Goal: Task Accomplishment & Management: Manage account settings

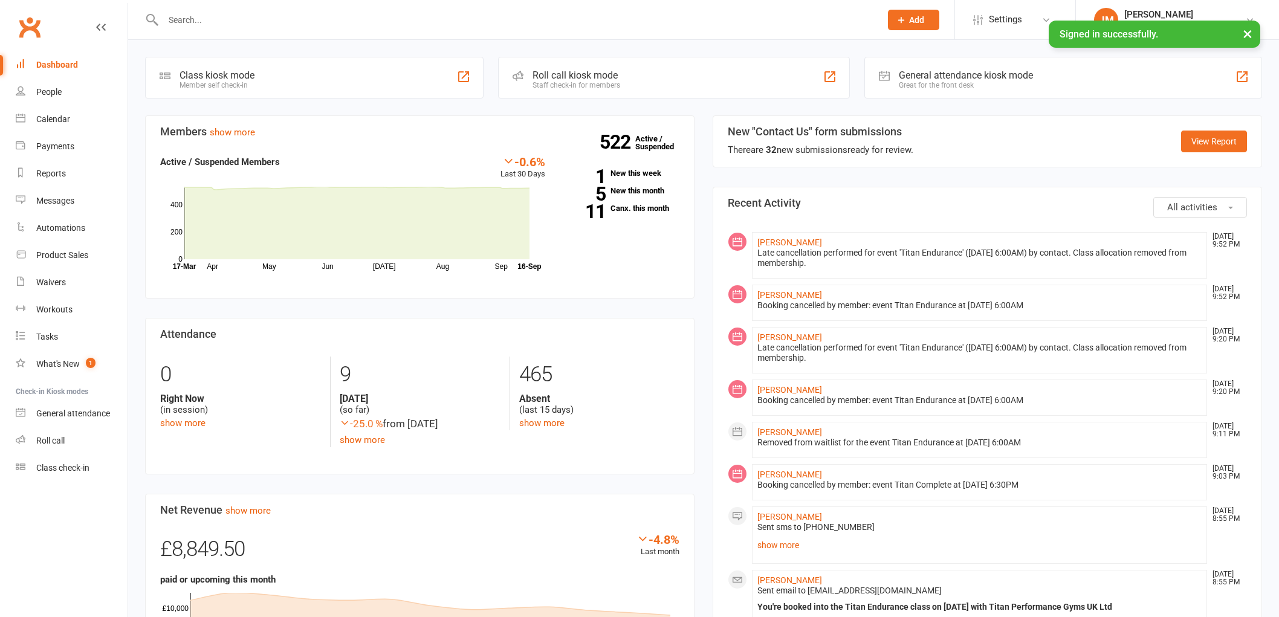
click at [267, 13] on input "text" at bounding box center [516, 19] width 713 height 17
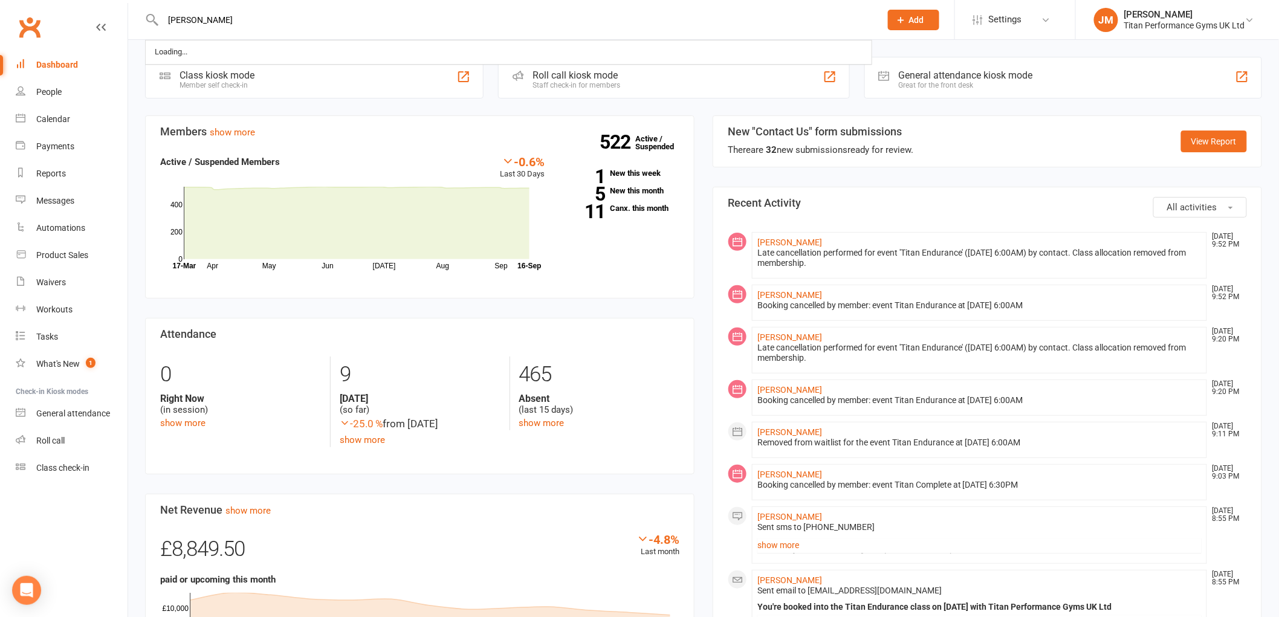
type input "[PERSON_NAME]"
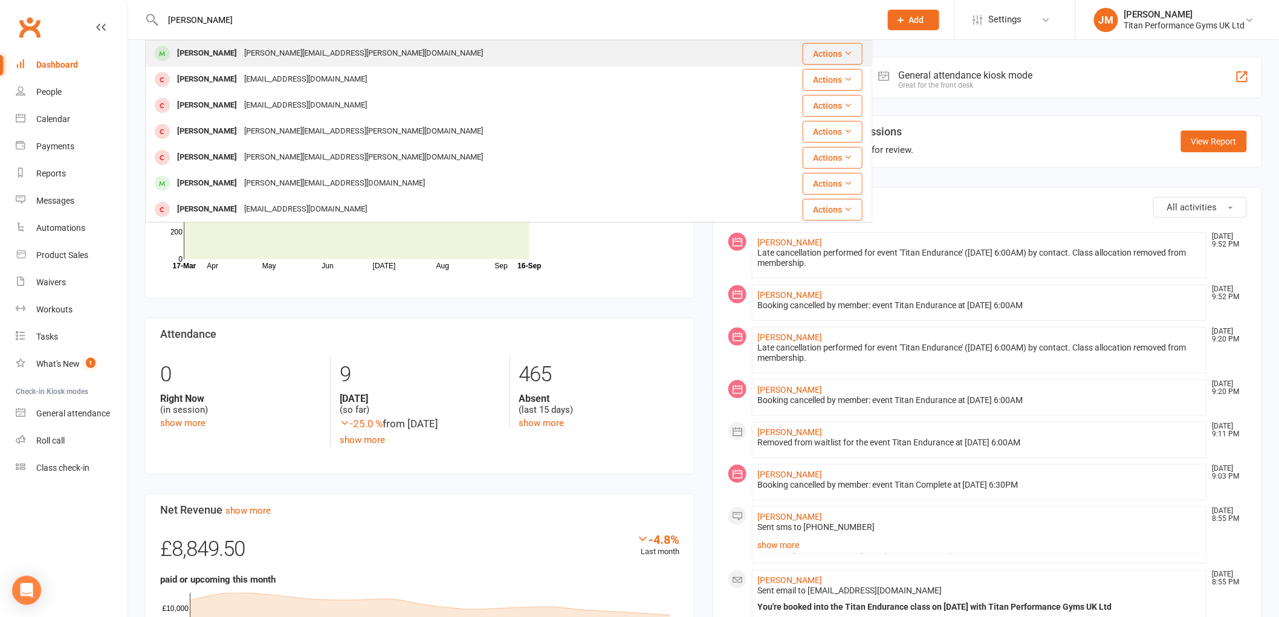
click at [260, 54] on div "[PERSON_NAME][EMAIL_ADDRESS][PERSON_NAME][DOMAIN_NAME]" at bounding box center [364, 54] width 246 height 18
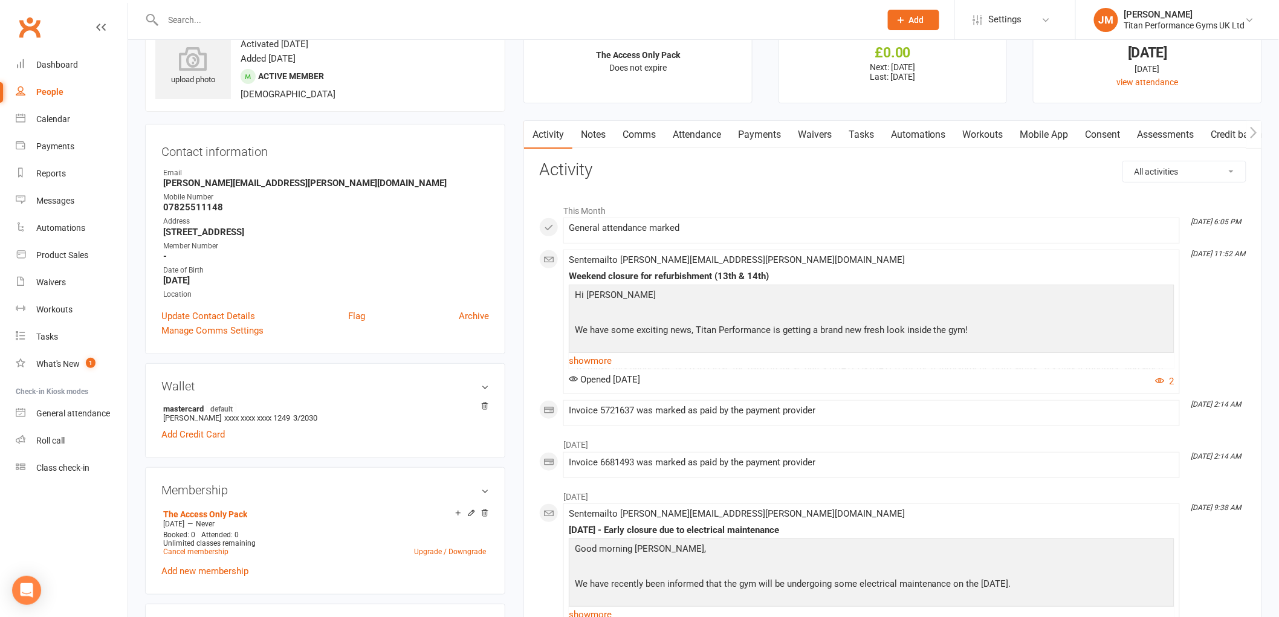
scroll to position [67, 0]
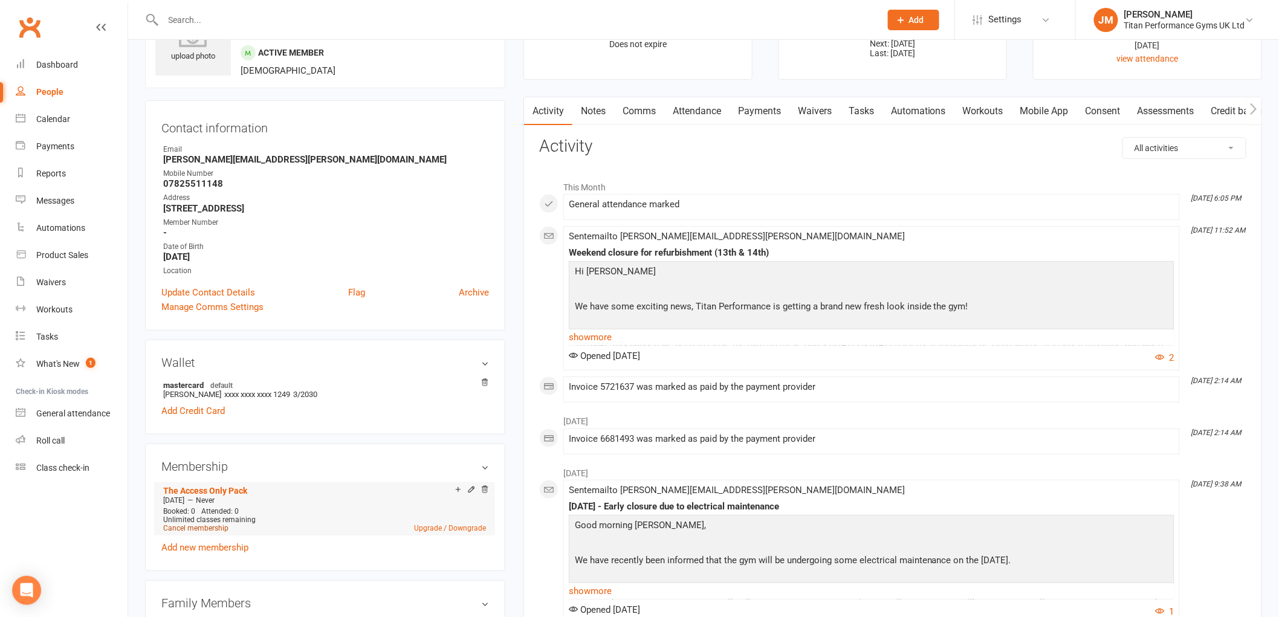
click at [212, 527] on link "Cancel membership" at bounding box center [195, 528] width 65 height 8
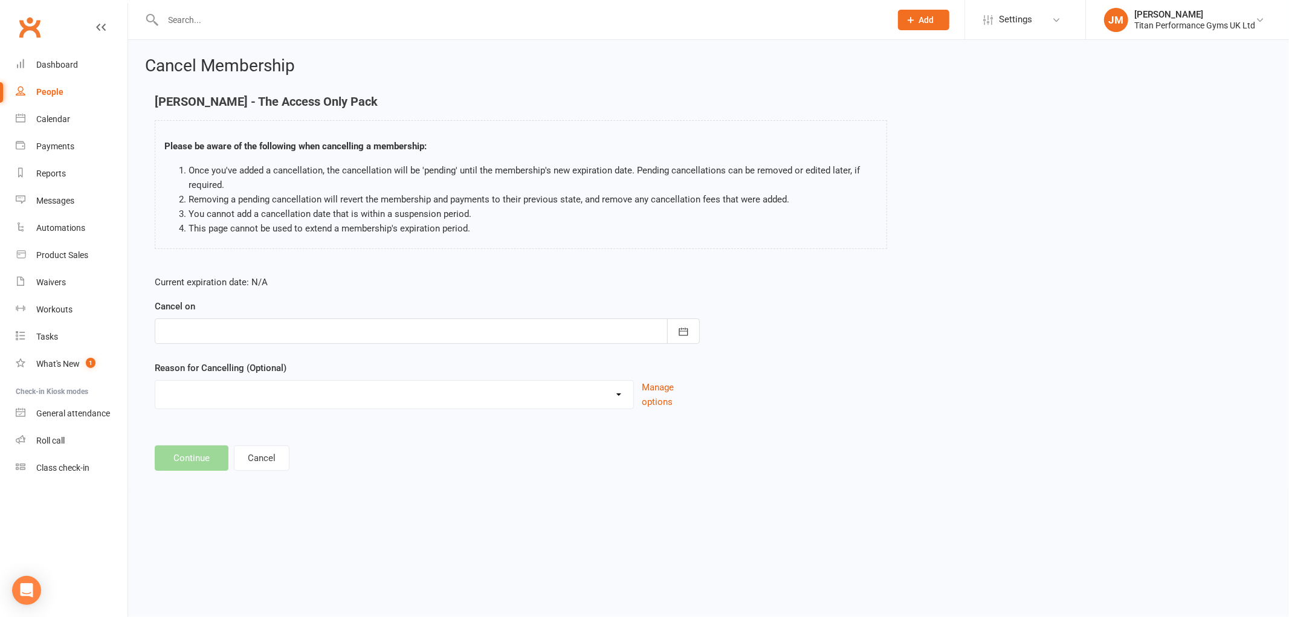
click at [684, 312] on div "Cancel on [DATE] Sun Mon Tue Wed Thu Fri Sat 36 31 01 02 03 04 05 06 37 07 08 0…" at bounding box center [427, 321] width 545 height 45
click at [686, 324] on button "button" at bounding box center [683, 331] width 33 height 25
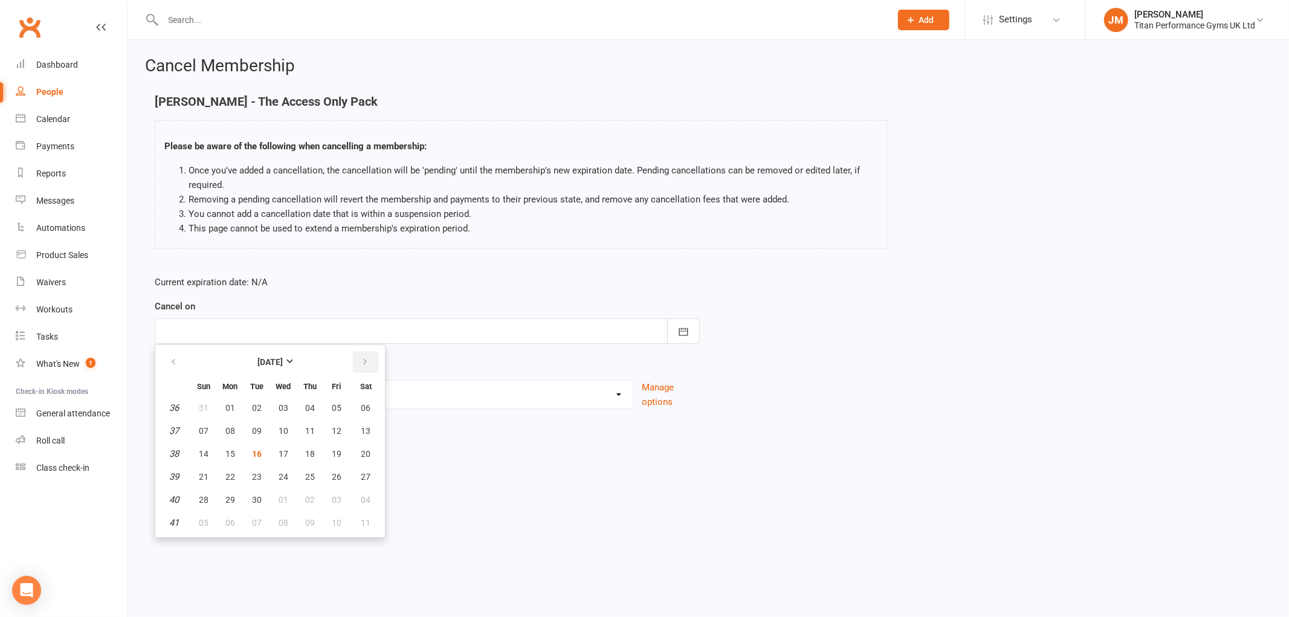
drag, startPoint x: 360, startPoint y: 358, endPoint x: 335, endPoint y: 392, distance: 41.8
click at [361, 358] on icon "button" at bounding box center [365, 362] width 8 height 10
click at [361, 495] on span "01" at bounding box center [366, 500] width 10 height 10
type input "[DATE]"
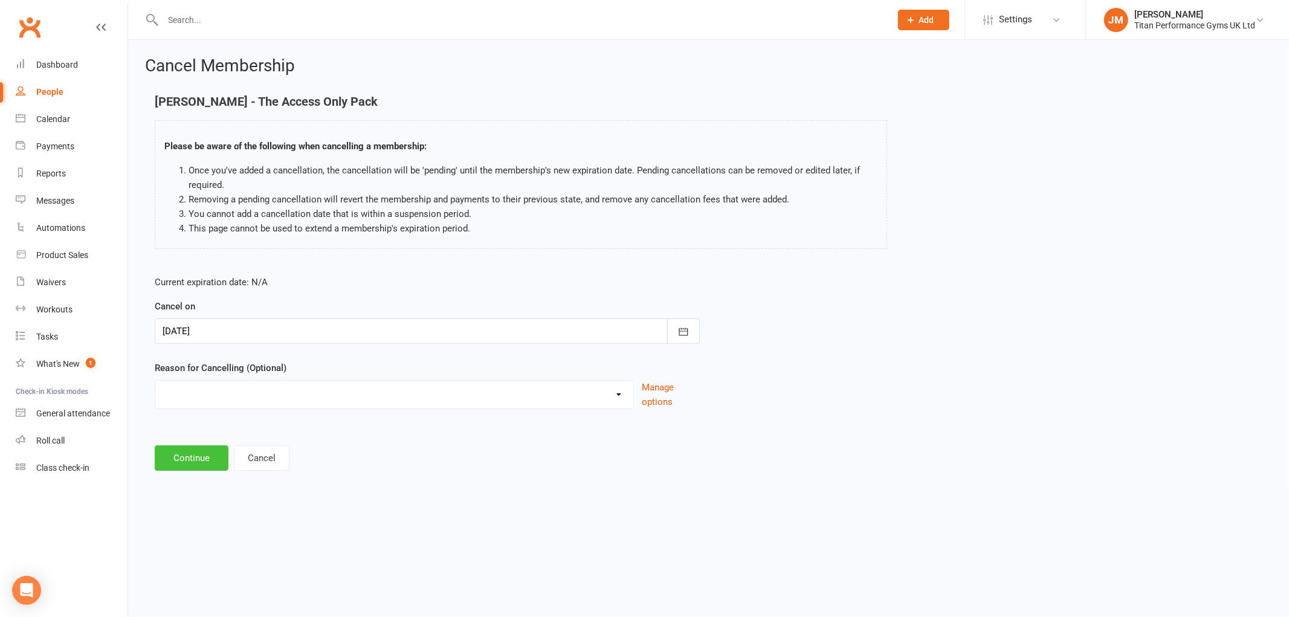
click at [178, 452] on button "Continue" at bounding box center [192, 458] width 74 height 25
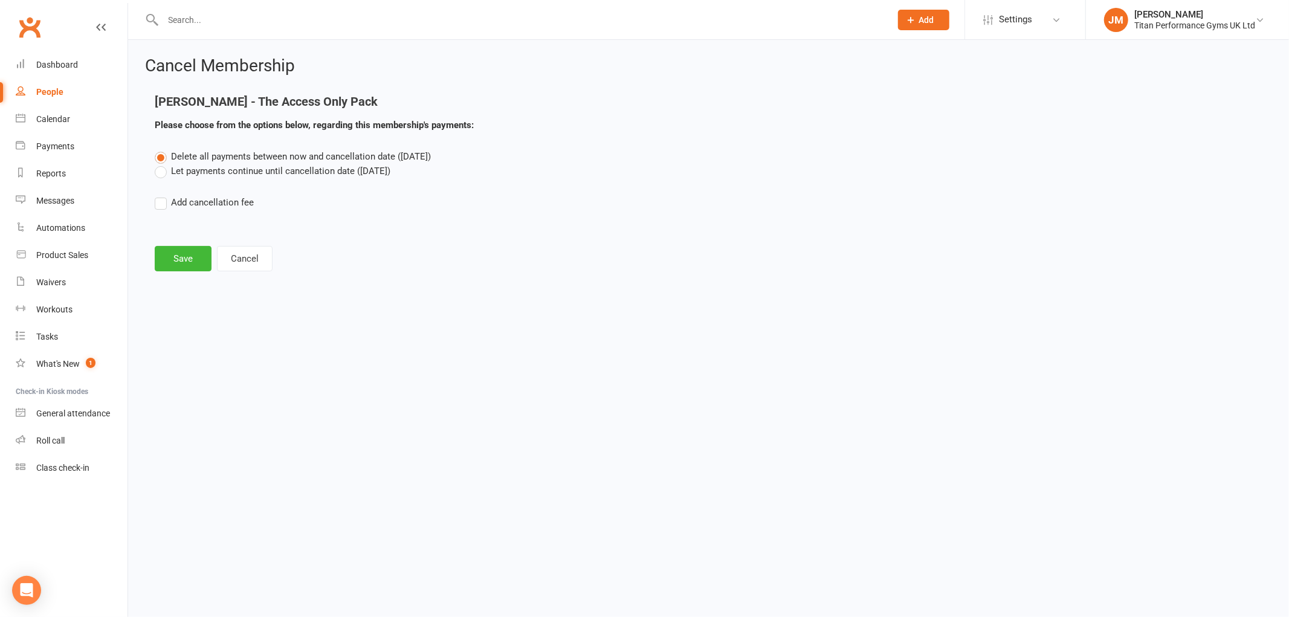
click at [175, 171] on label "Let payments continue until cancellation date ([DATE])" at bounding box center [273, 171] width 236 height 15
click at [163, 164] on input "Let payments continue until cancellation date ([DATE])" at bounding box center [159, 164] width 8 height 0
click at [171, 248] on button "Save" at bounding box center [183, 258] width 57 height 25
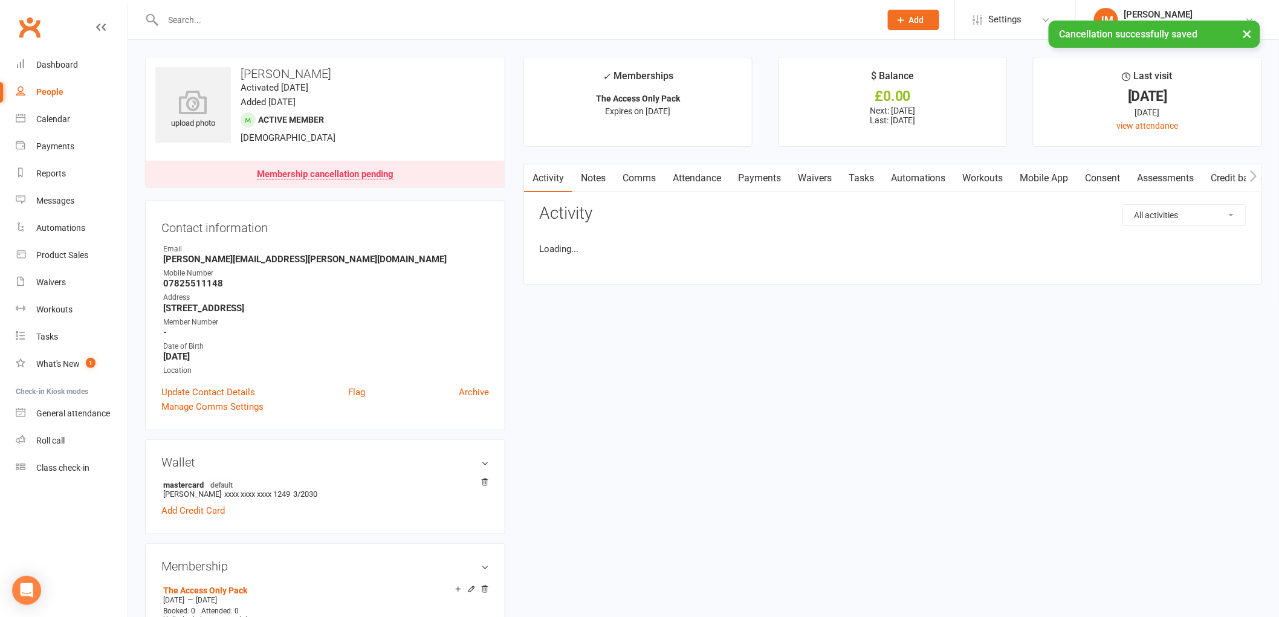
click at [220, 16] on input "text" at bounding box center [516, 19] width 713 height 17
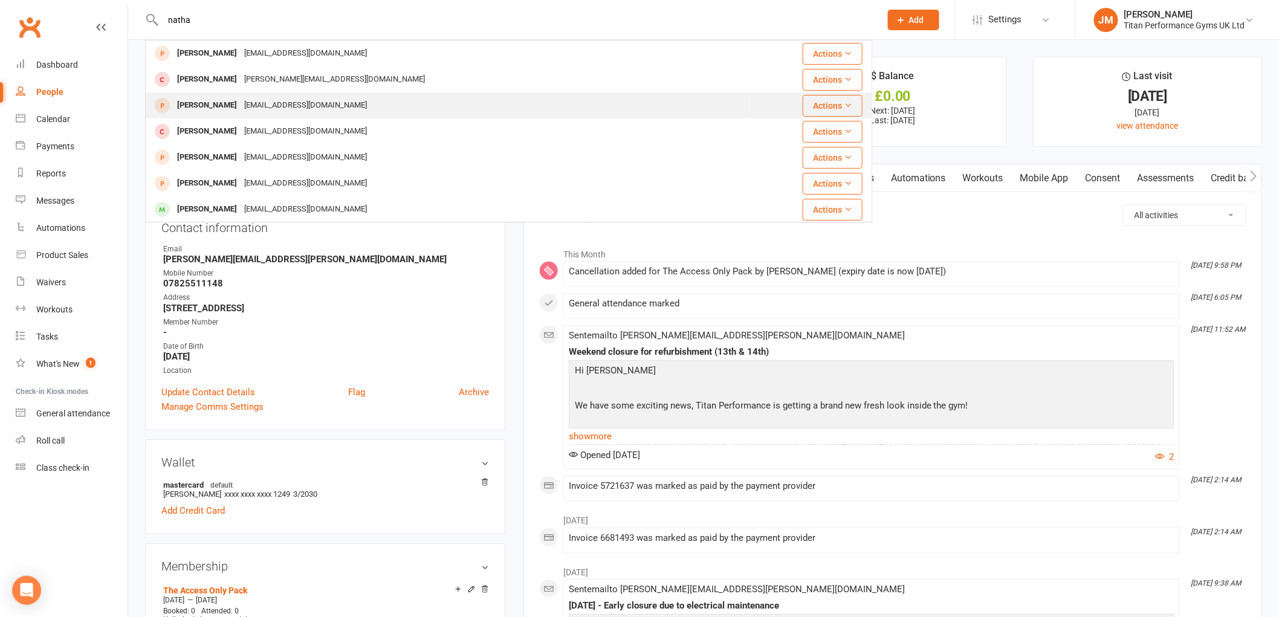
type input "natha"
click at [239, 105] on div "[PERSON_NAME]" at bounding box center [206, 106] width 67 height 18
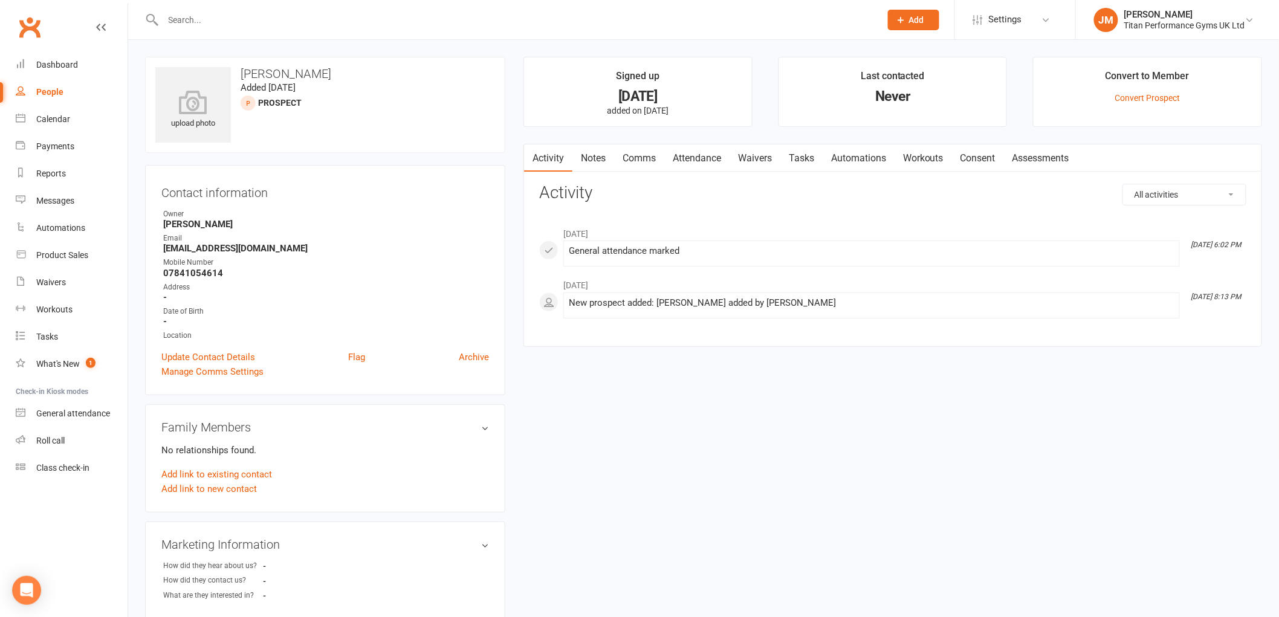
click at [236, 21] on input "text" at bounding box center [516, 19] width 713 height 17
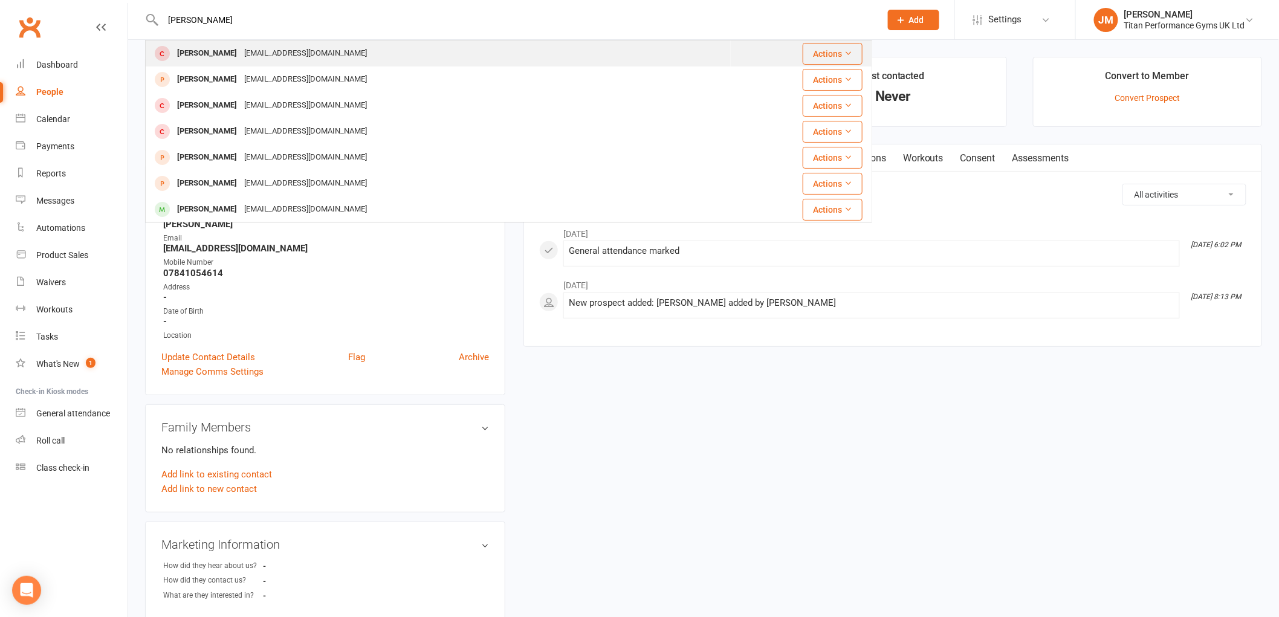
type input "[PERSON_NAME]"
click at [240, 56] on div "[PERSON_NAME]" at bounding box center [206, 54] width 67 height 18
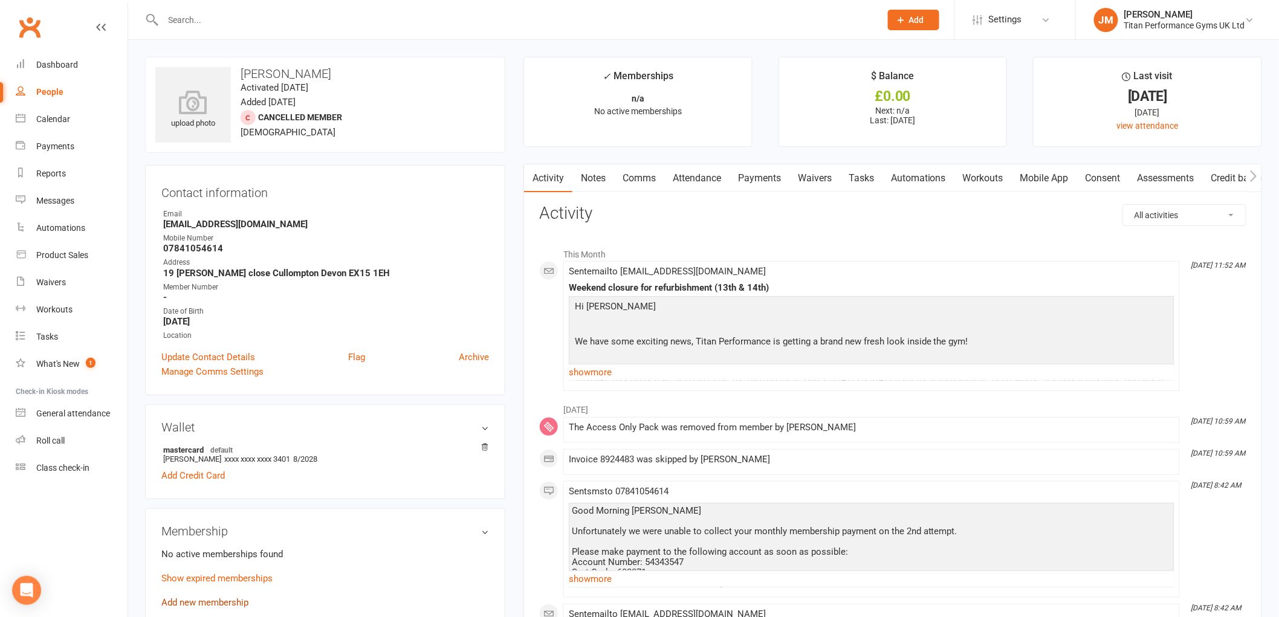
click at [219, 602] on link "Add new membership" at bounding box center [204, 602] width 87 height 11
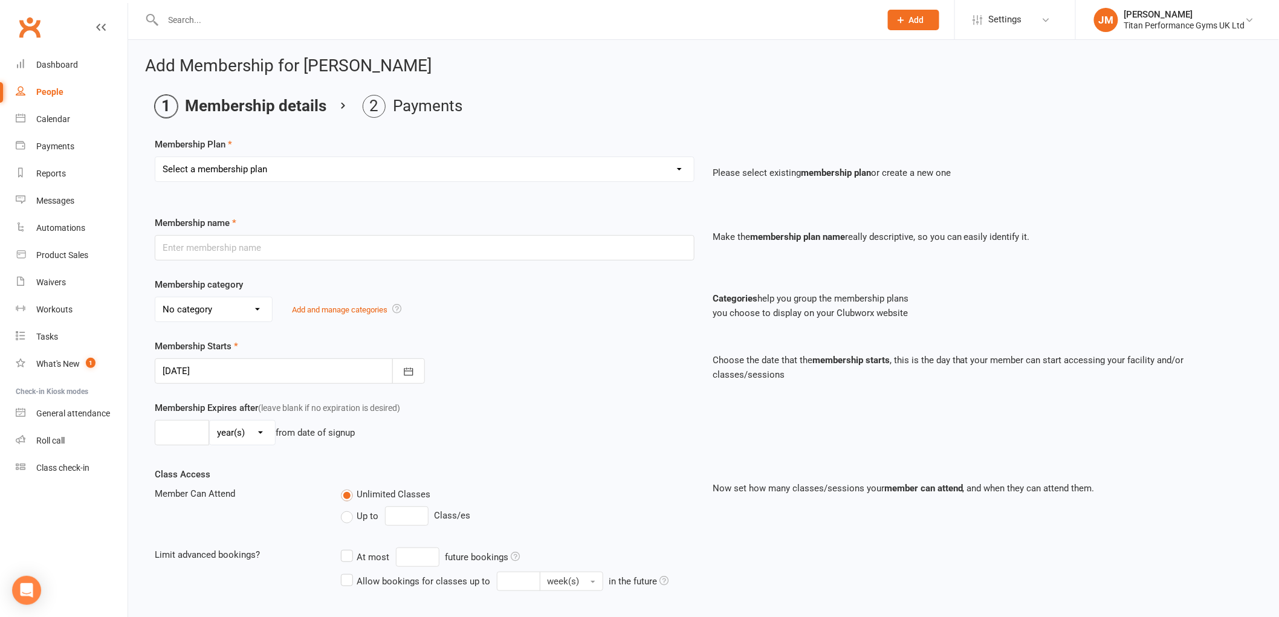
click at [255, 164] on select "Select a membership plan Create new Membership Plan The Access Only Pack The Pe…" at bounding box center [424, 169] width 539 height 24
select select "1"
click at [155, 157] on select "Select a membership plan Create new Membership Plan The Access Only Pack The Pe…" at bounding box center [424, 169] width 539 height 24
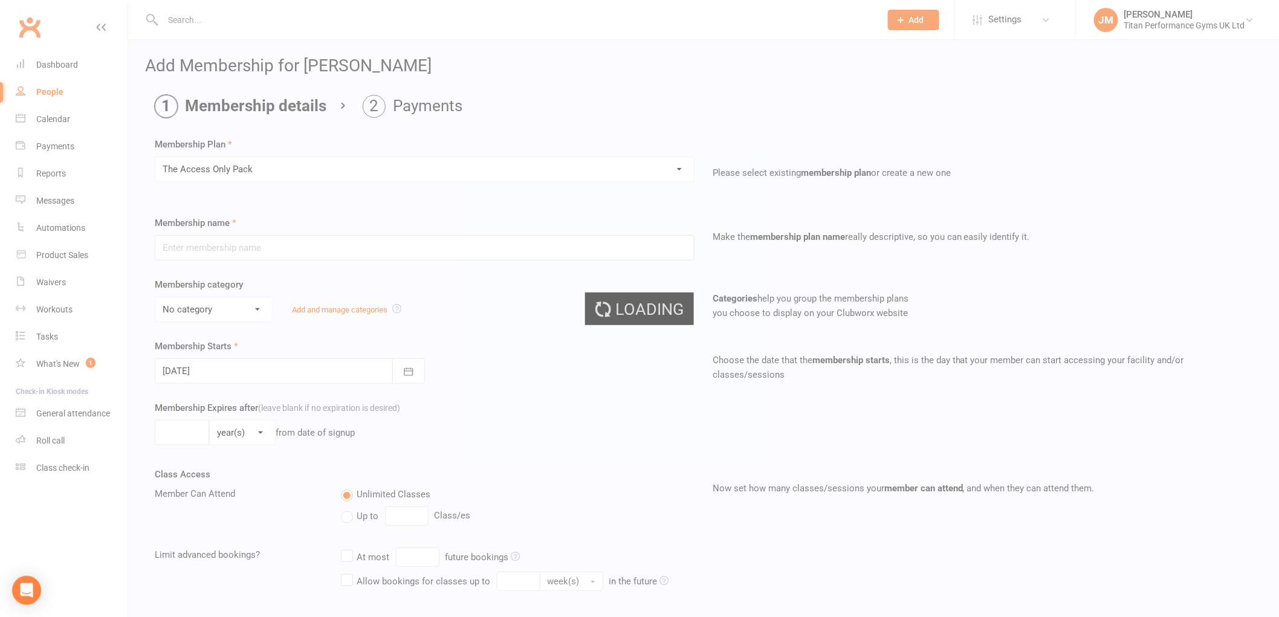
type input "The Access Only Pack"
select select "0"
type input "[DATE]"
type input "0"
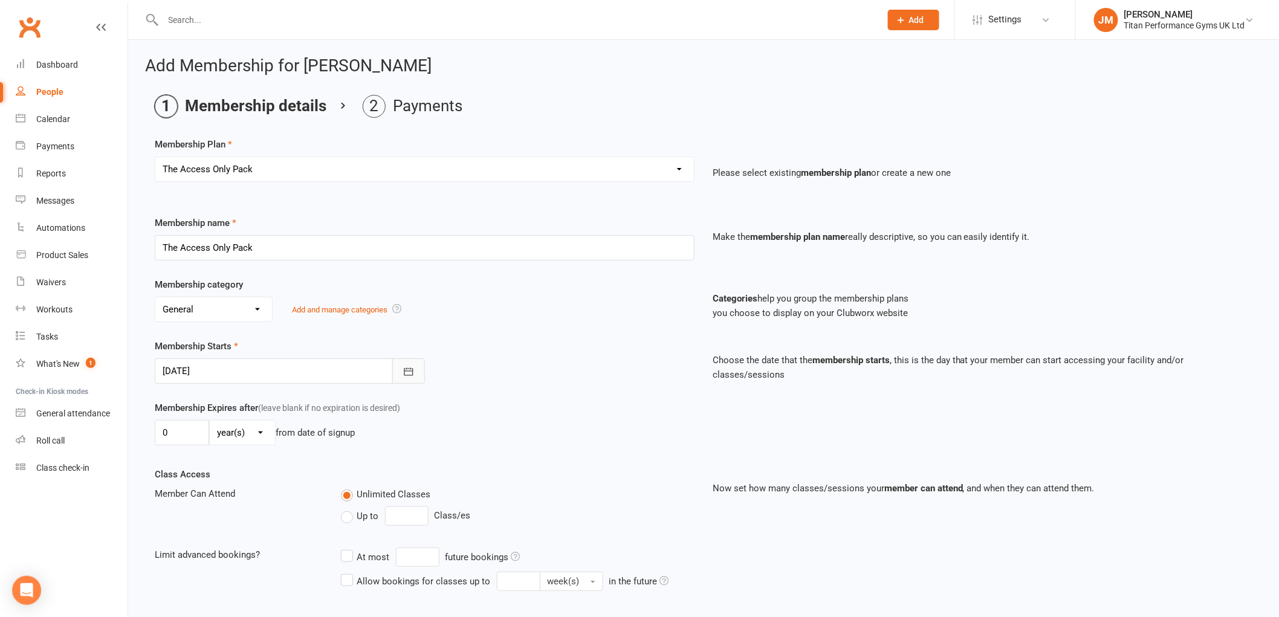
click at [397, 371] on button "button" at bounding box center [408, 370] width 33 height 25
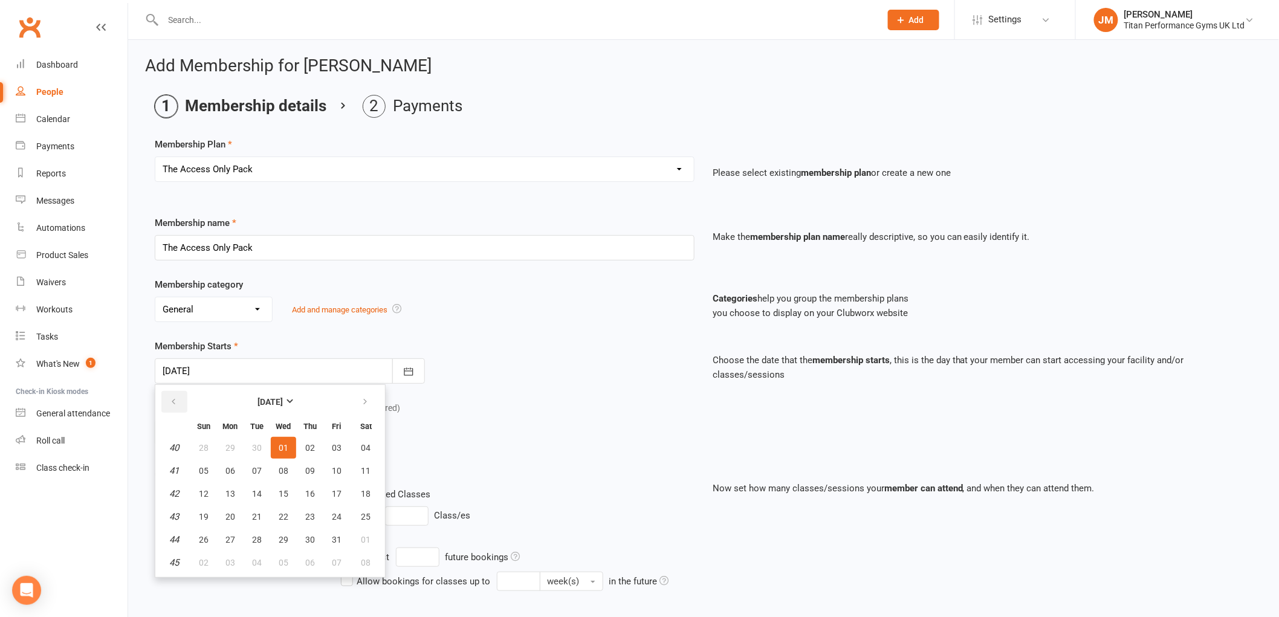
drag, startPoint x: 180, startPoint y: 406, endPoint x: 183, endPoint y: 414, distance: 9.2
click at [179, 406] on button "button" at bounding box center [174, 402] width 26 height 22
click at [264, 493] on button "16" at bounding box center [256, 494] width 25 height 22
type input "[DATE]"
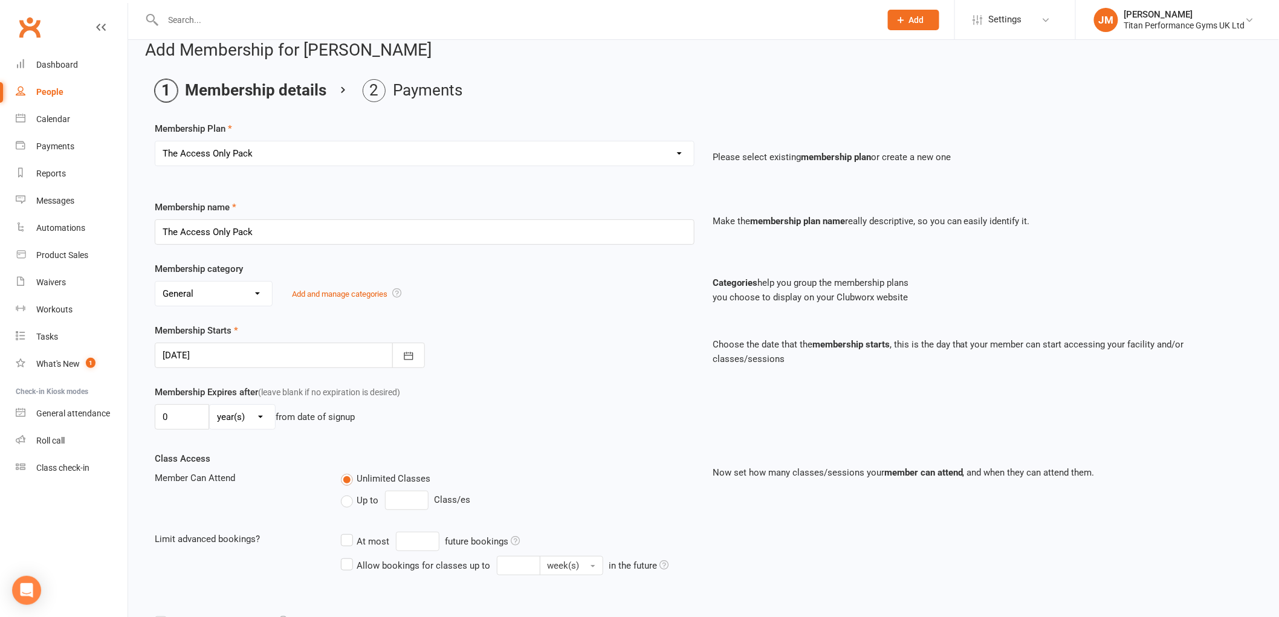
scroll to position [335, 0]
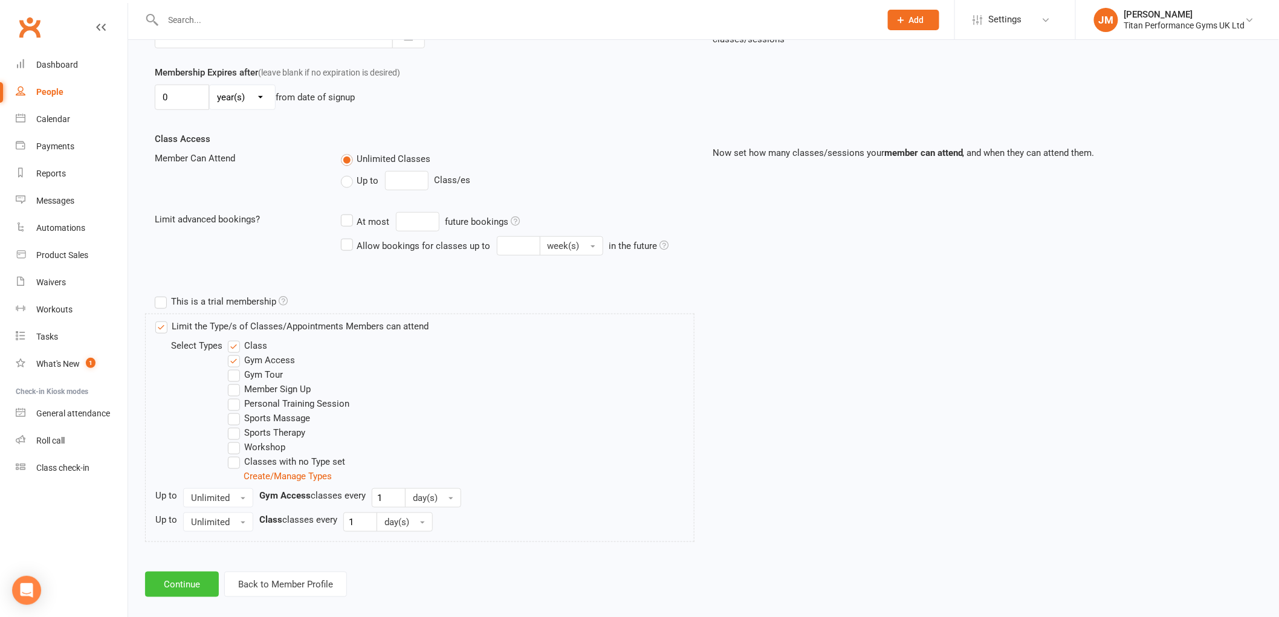
click at [196, 572] on button "Continue" at bounding box center [182, 584] width 74 height 25
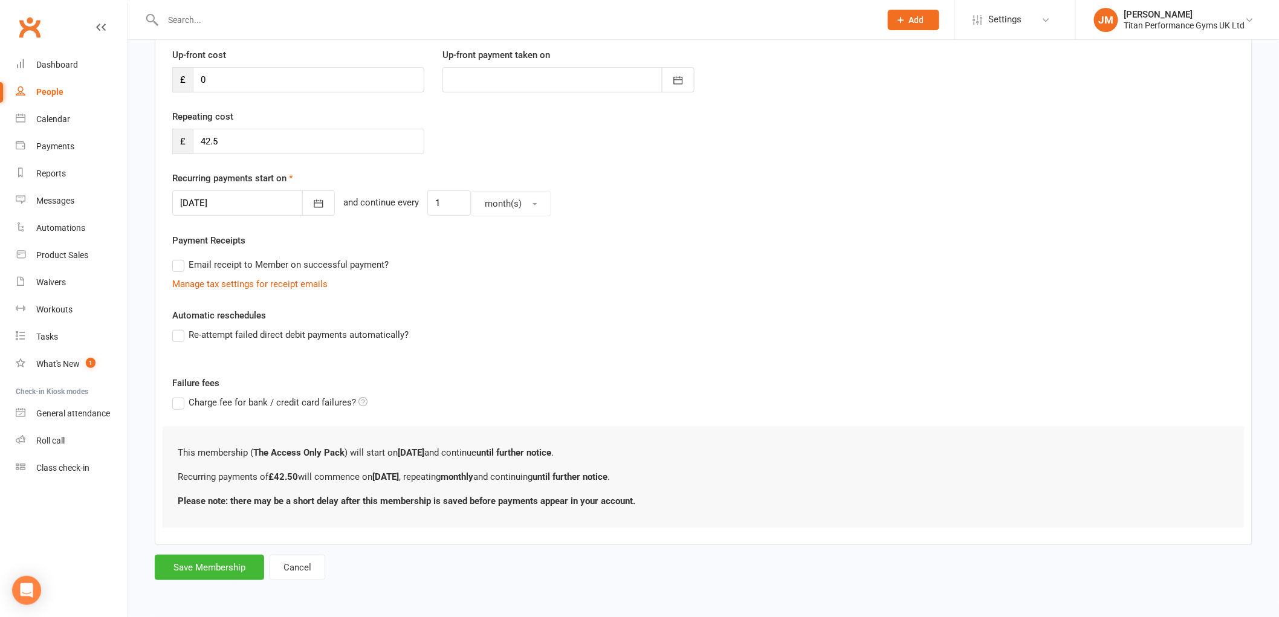
scroll to position [0, 0]
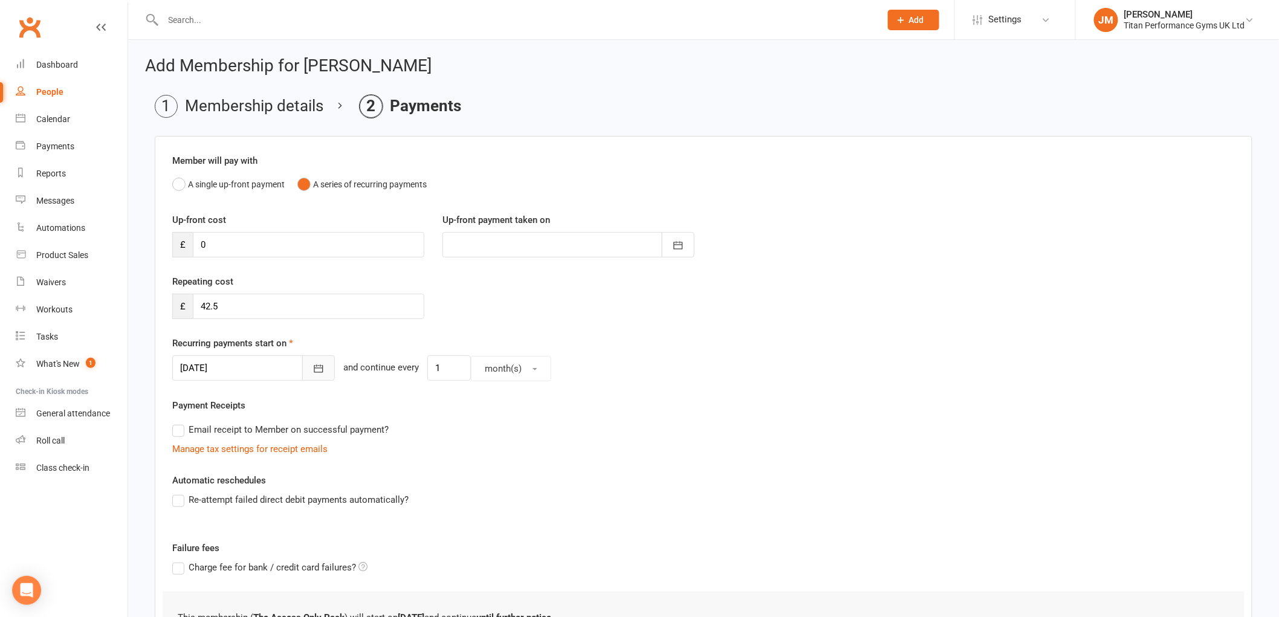
click at [314, 372] on icon "button" at bounding box center [318, 369] width 9 height 8
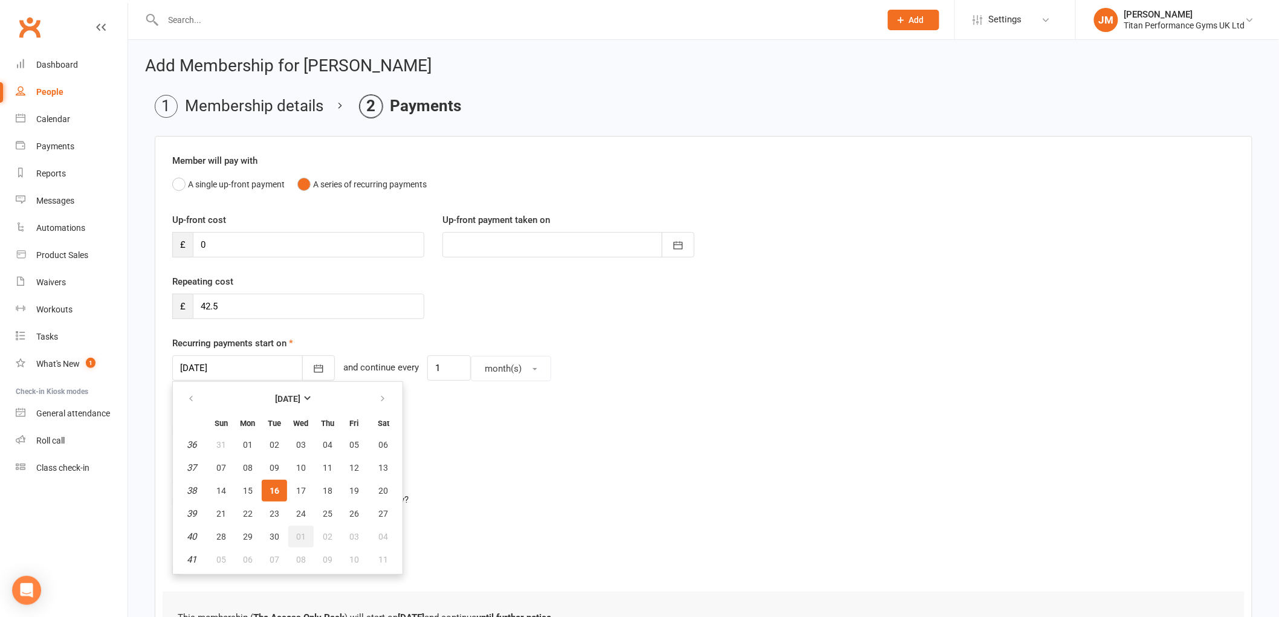
click at [296, 533] on span "01" at bounding box center [301, 537] width 10 height 10
type input "[DATE]"
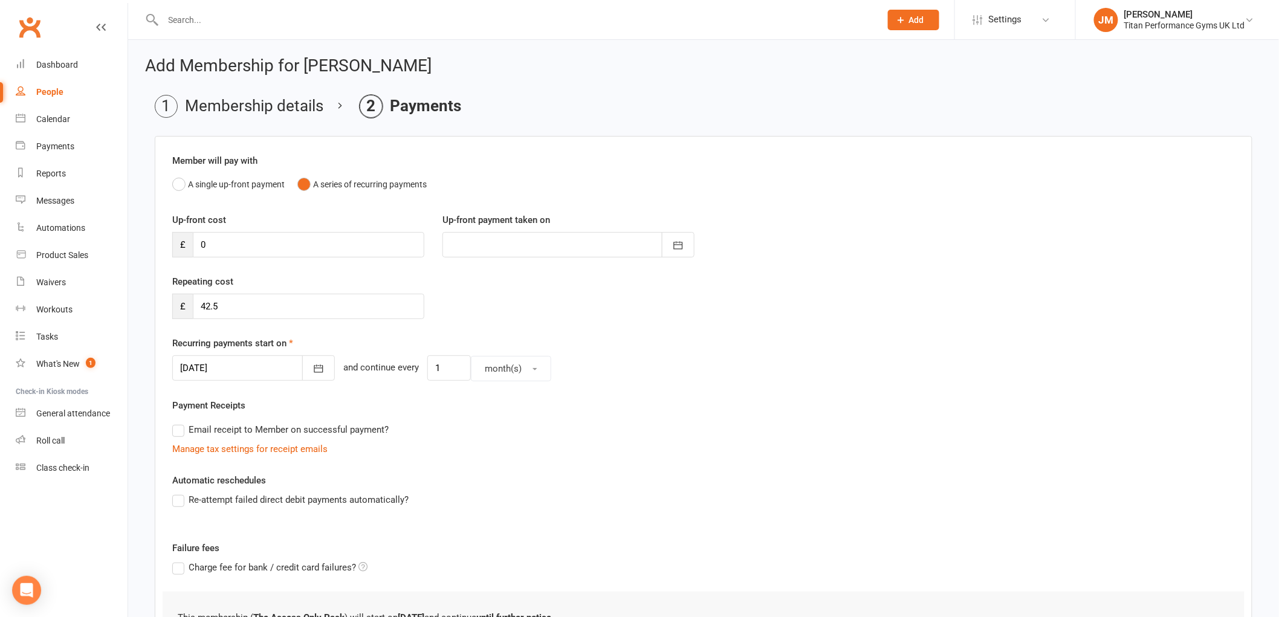
scroll to position [165, 0]
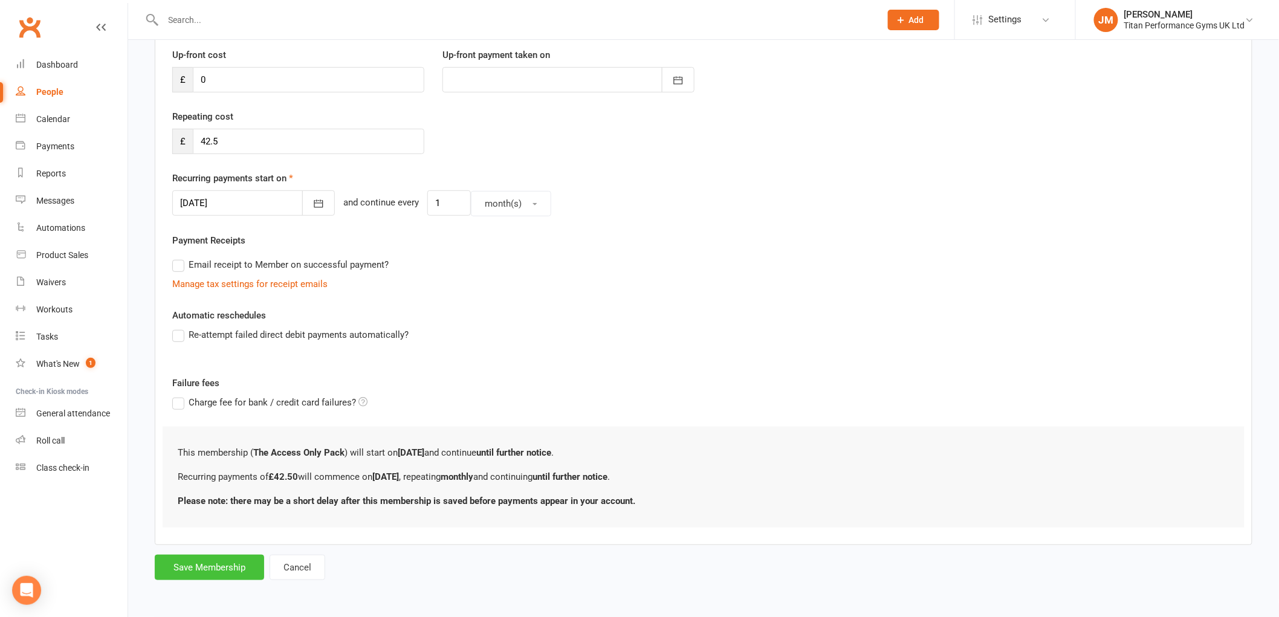
click at [216, 558] on button "Save Membership" at bounding box center [209, 567] width 109 height 25
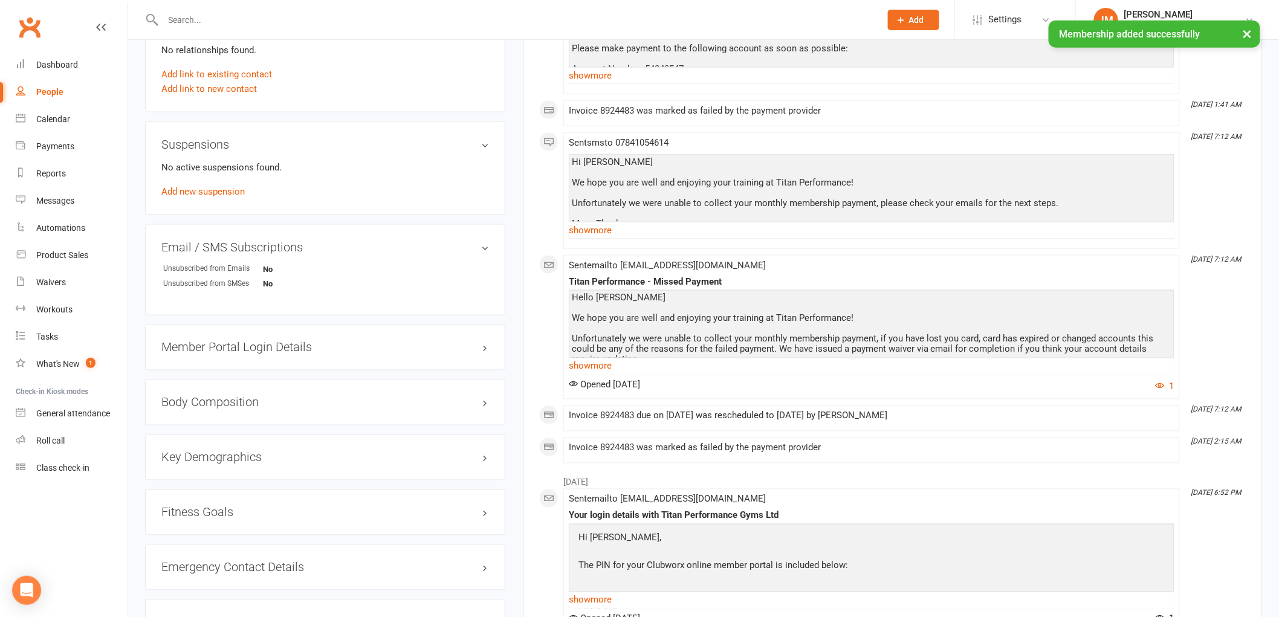
scroll to position [806, 0]
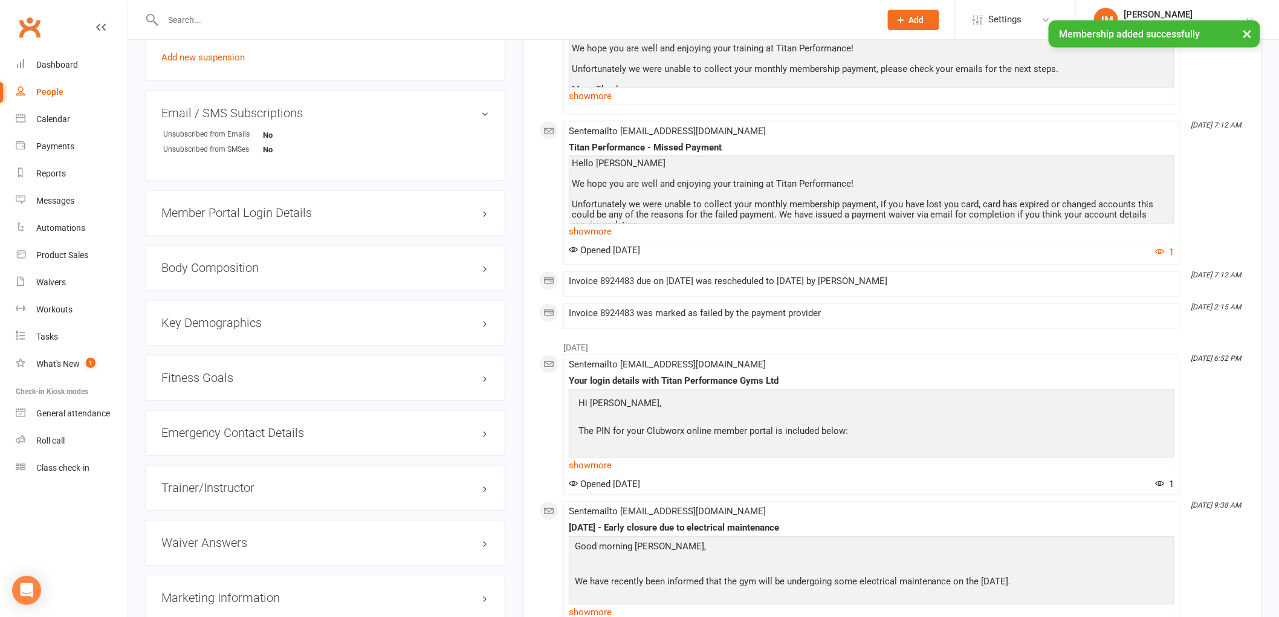
click at [253, 199] on div "Member Portal Login Details" at bounding box center [325, 213] width 360 height 46
click at [242, 220] on div "Member Portal Login Details" at bounding box center [325, 213] width 360 height 46
click at [243, 210] on h3 "Member Portal Login Details" at bounding box center [325, 213] width 328 height 13
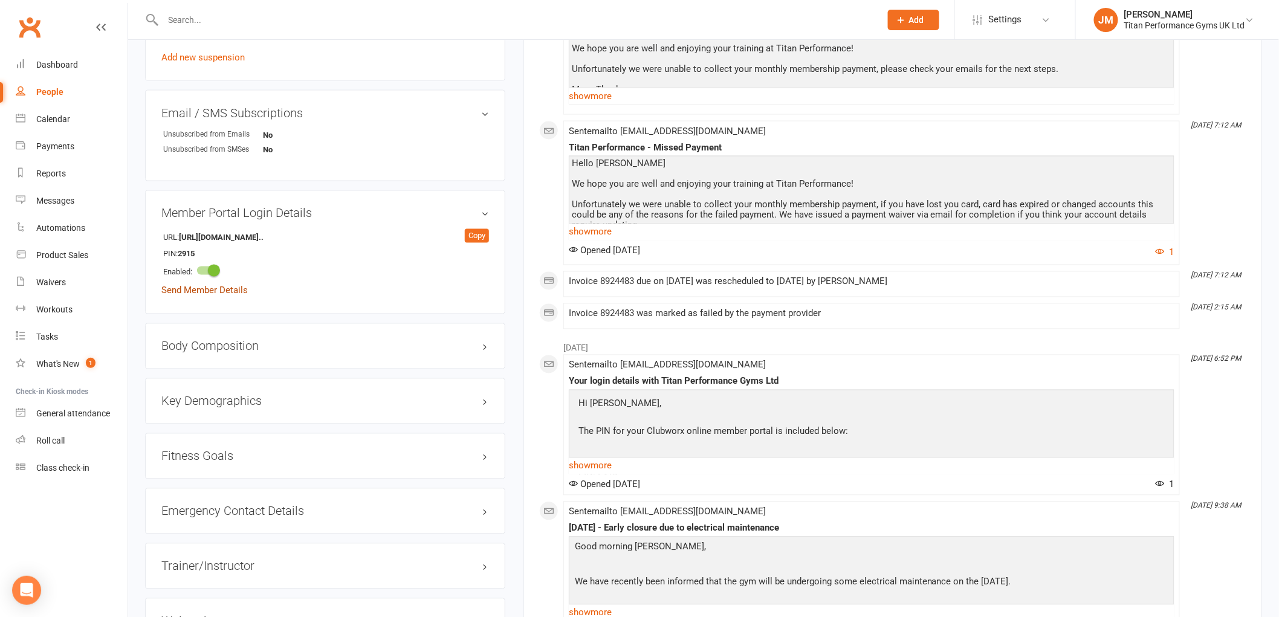
click at [236, 294] on link "Send Member Details" at bounding box center [204, 290] width 86 height 11
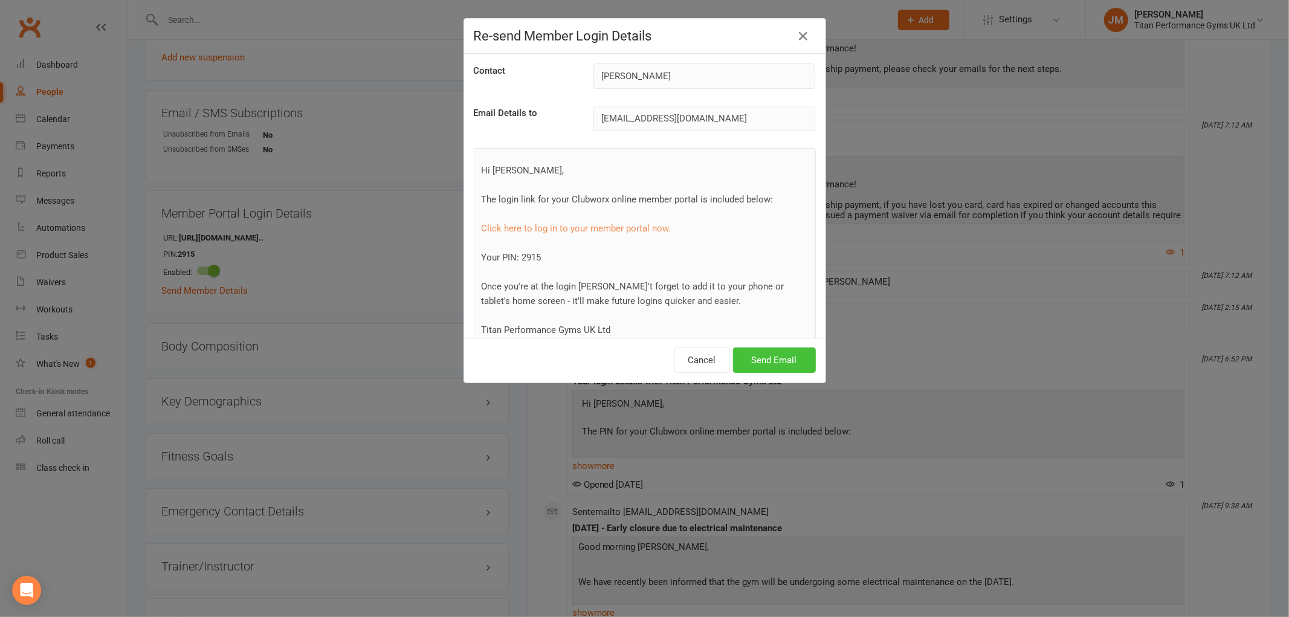
click at [745, 361] on button "Send Email" at bounding box center [774, 360] width 83 height 25
